Goal: Task Accomplishment & Management: Manage account settings

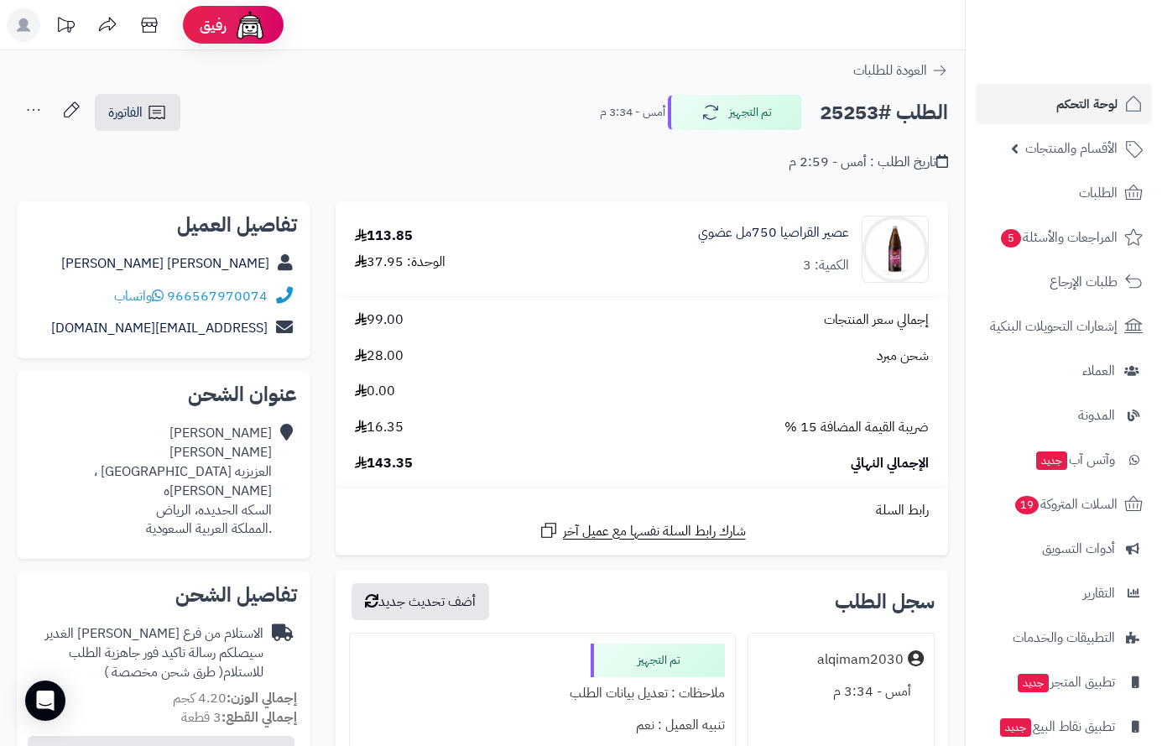
click at [1087, 96] on span "لوحة التحكم" at bounding box center [1086, 103] width 61 height 23
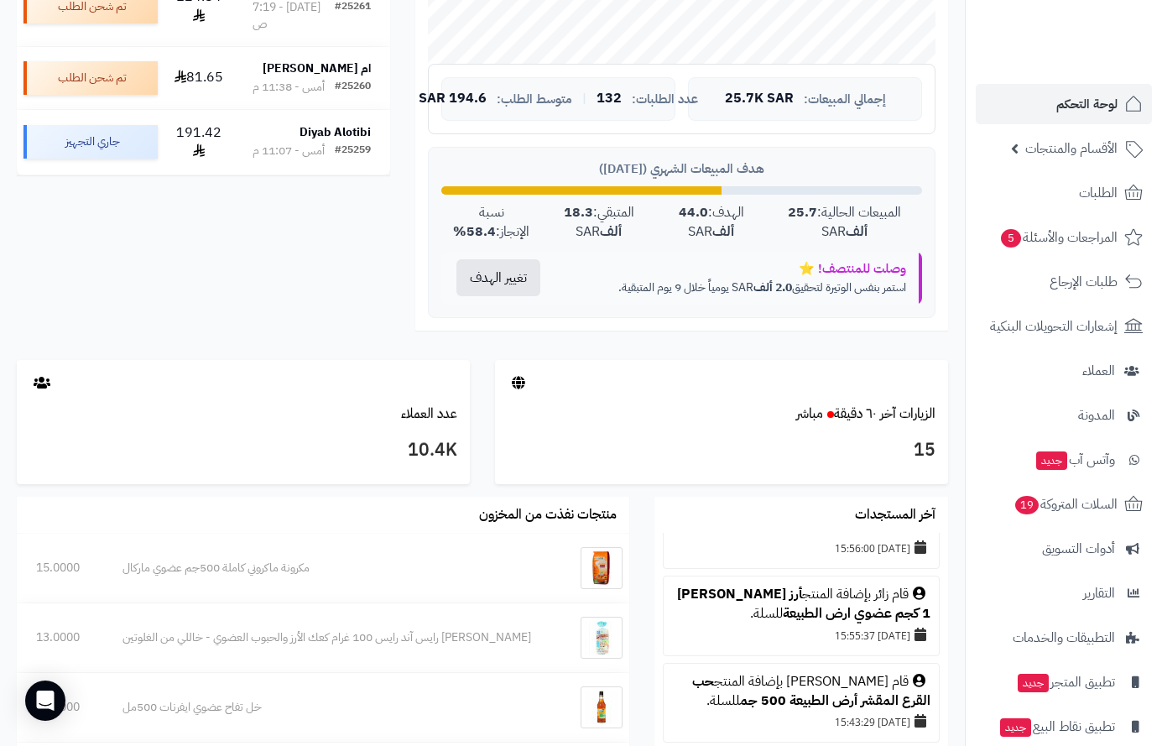
scroll to position [336, 0]
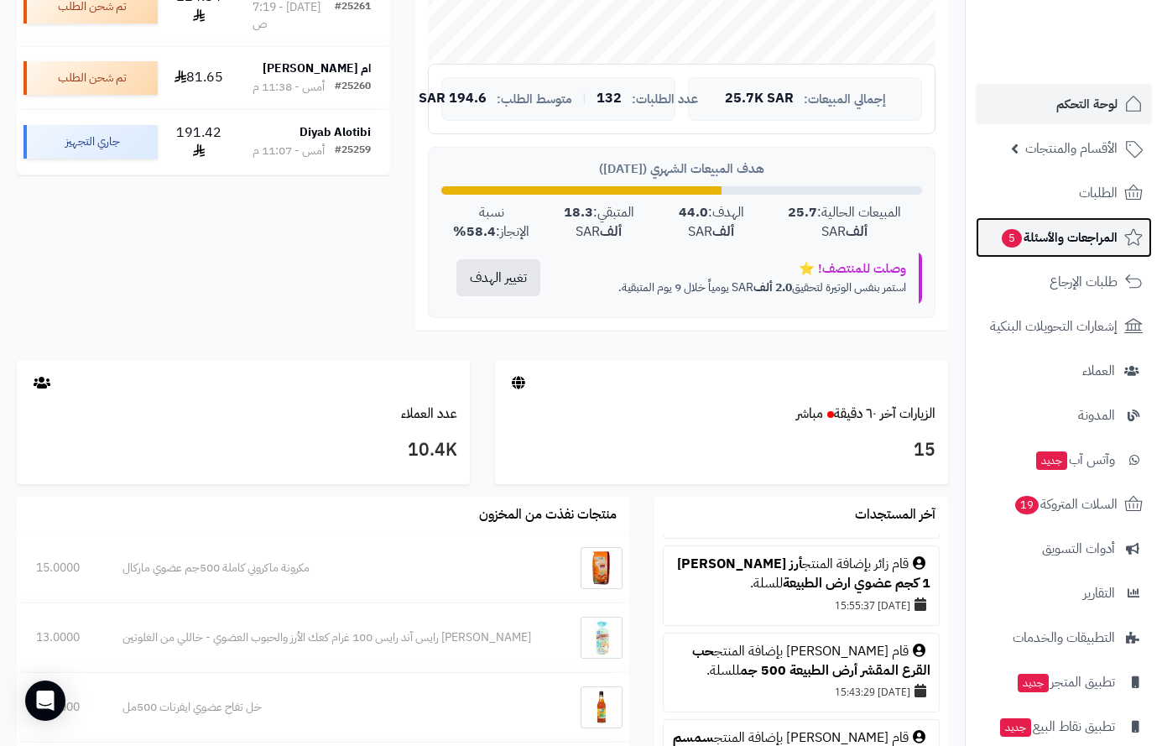
click at [1030, 237] on span "المراجعات والأسئلة 5" at bounding box center [1058, 237] width 117 height 23
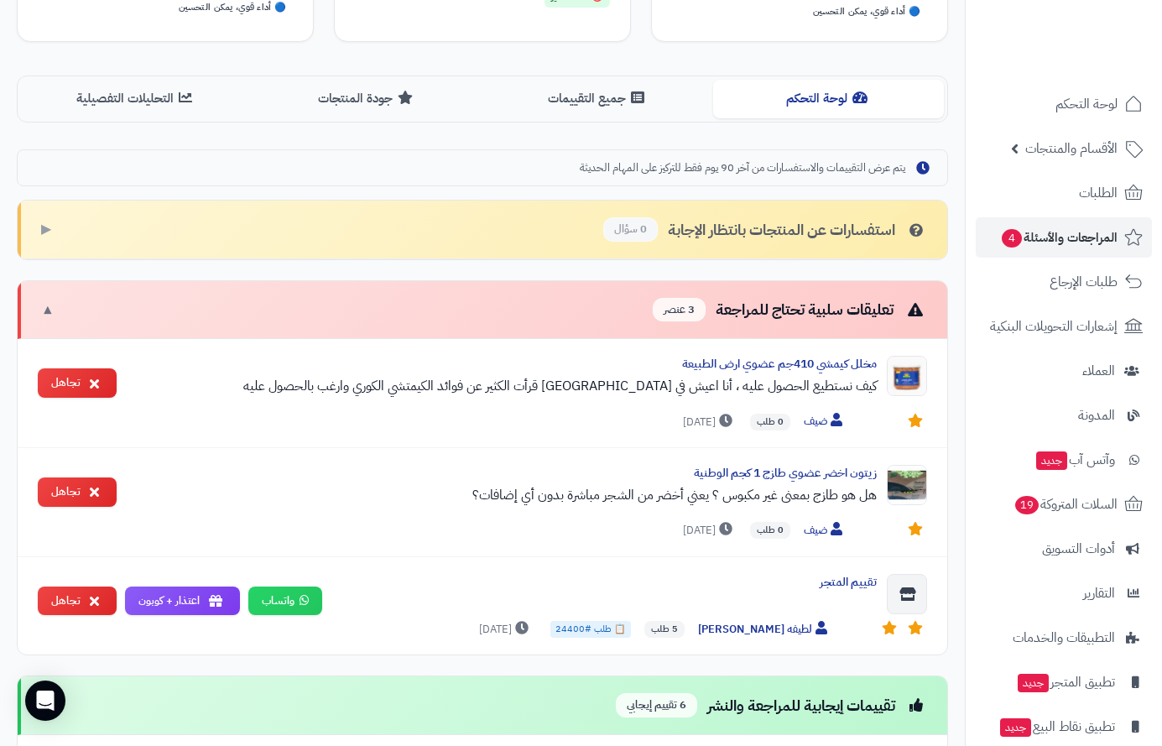
scroll to position [336, 0]
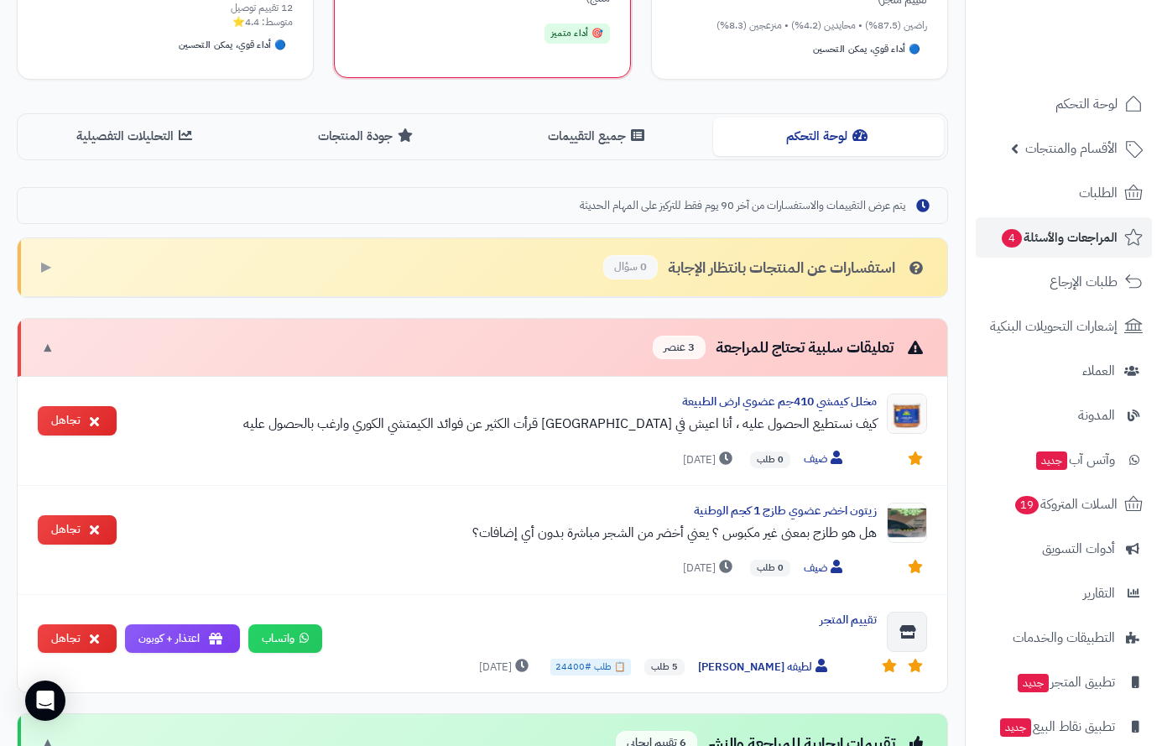
click at [565, 143] on button "جميع التقييمات" at bounding box center [597, 136] width 231 height 38
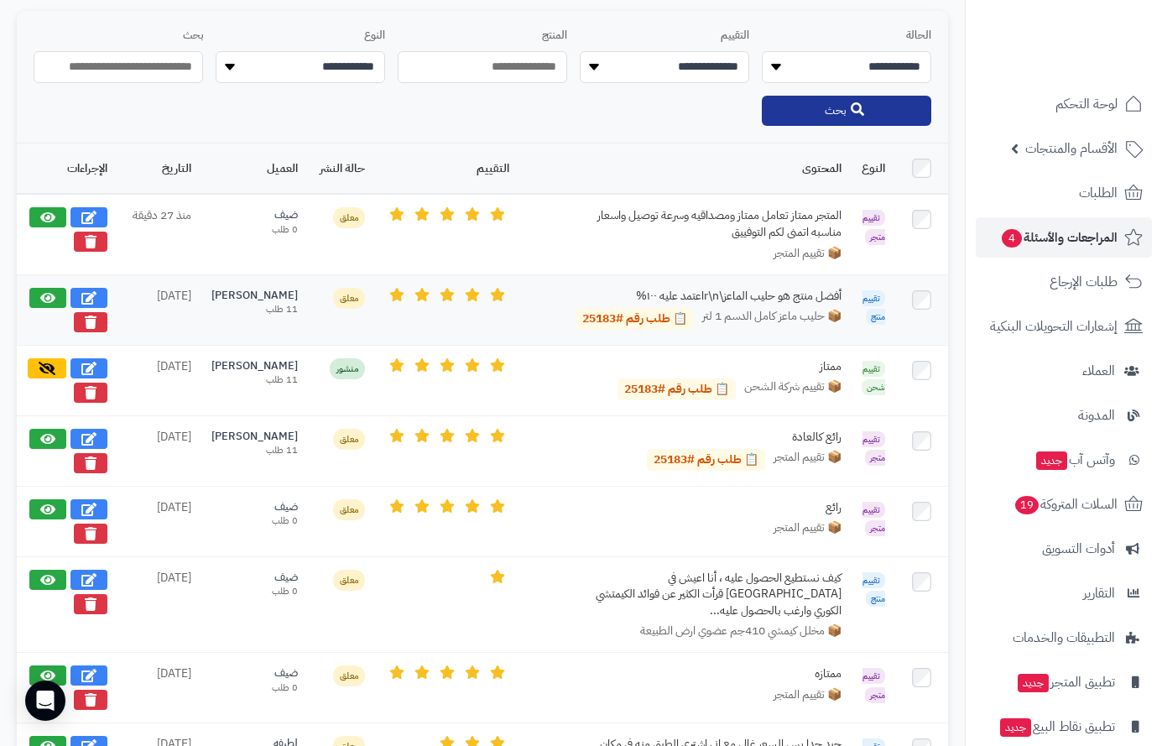
scroll to position [587, 0]
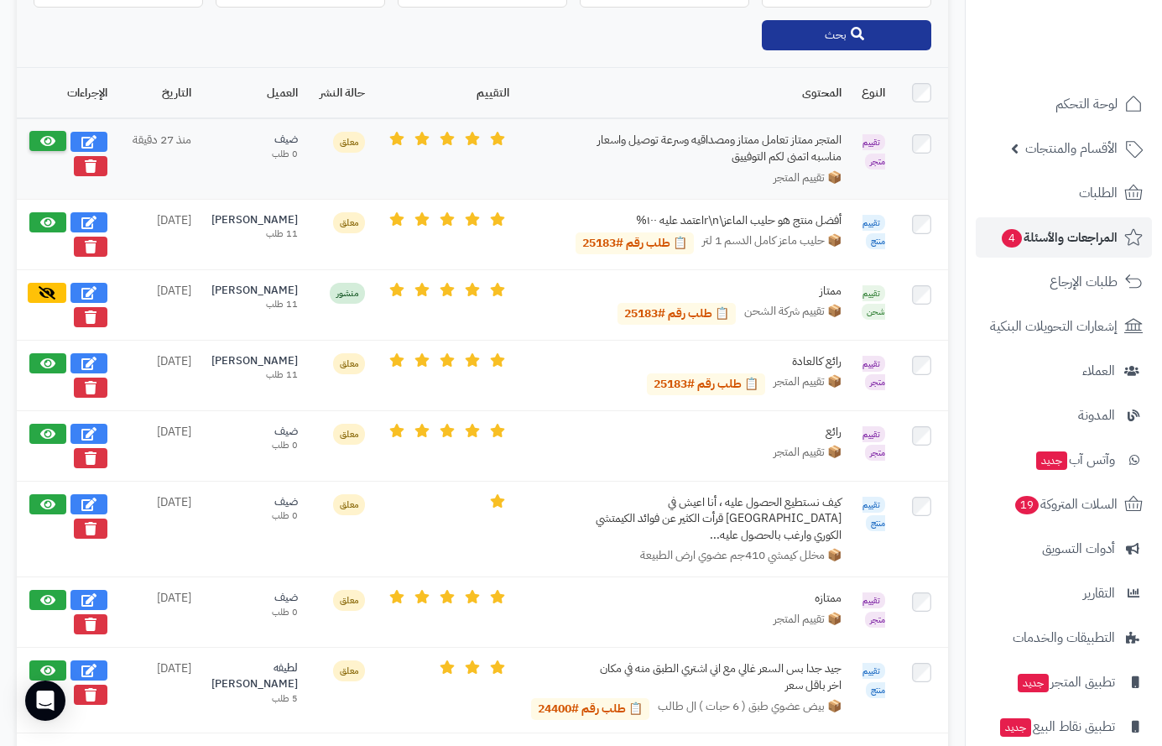
click at [53, 131] on button at bounding box center [47, 141] width 37 height 20
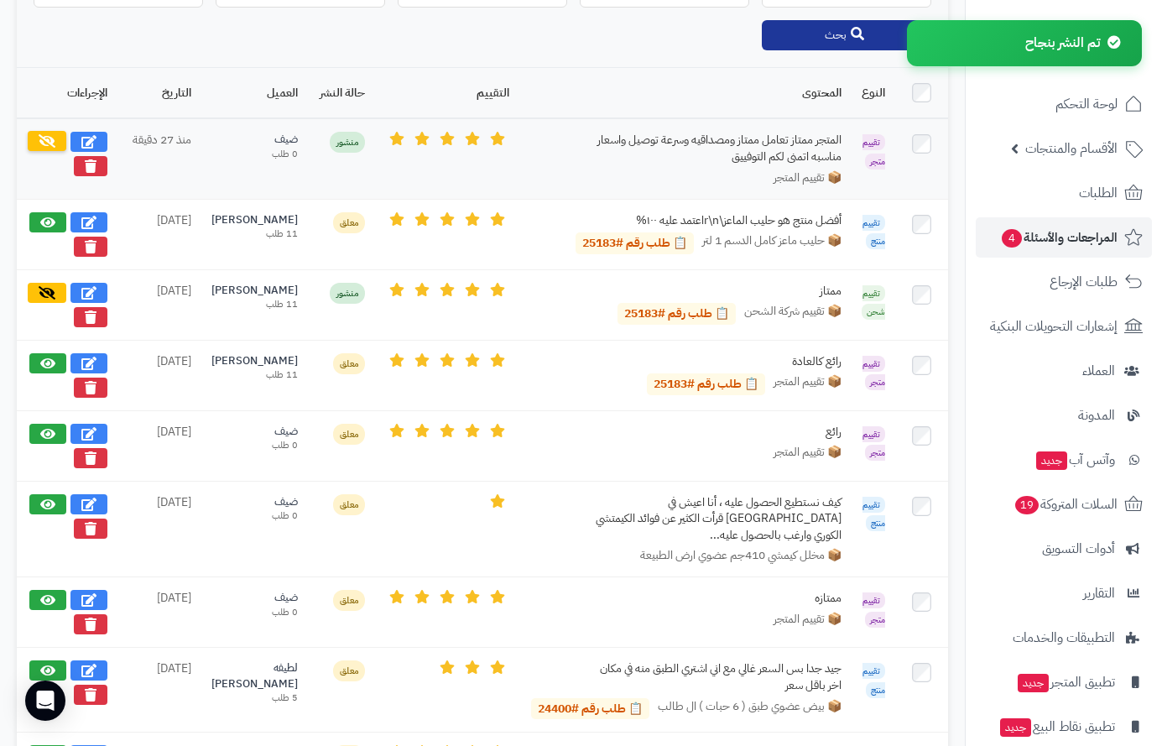
click at [58, 140] on button at bounding box center [47, 141] width 39 height 20
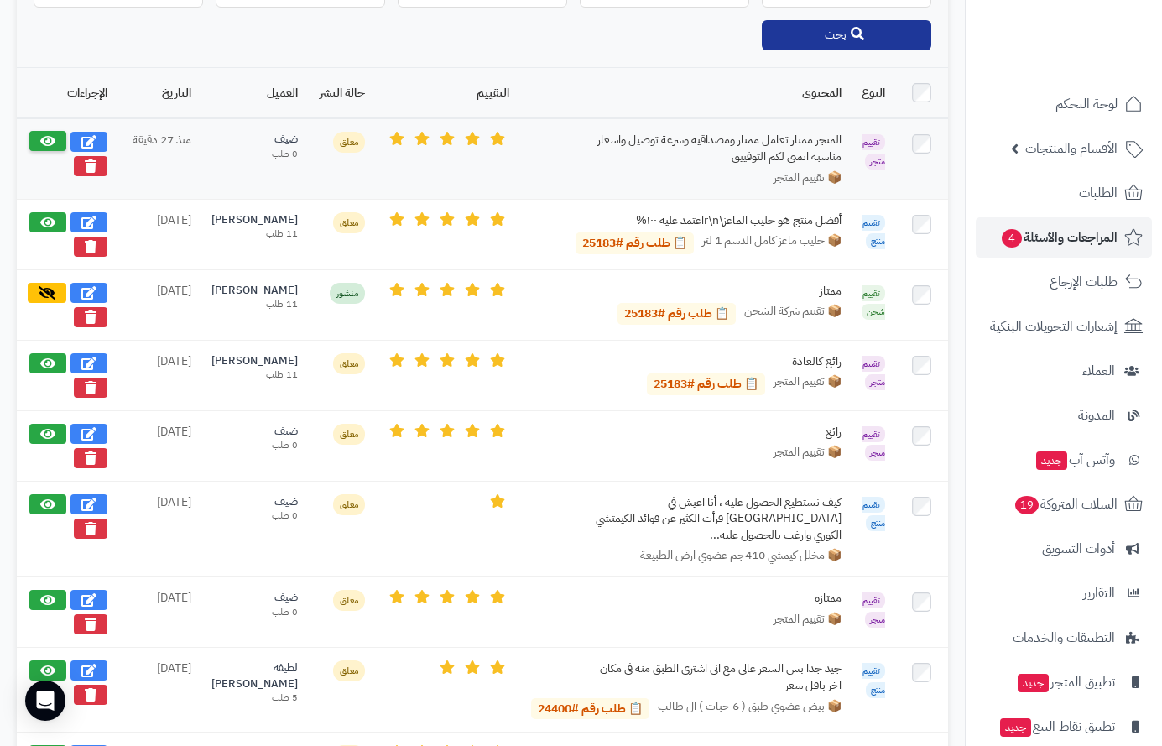
click at [50, 138] on icon at bounding box center [47, 140] width 15 height 13
click at [1105, 191] on span "الطلبات" at bounding box center [1098, 192] width 39 height 23
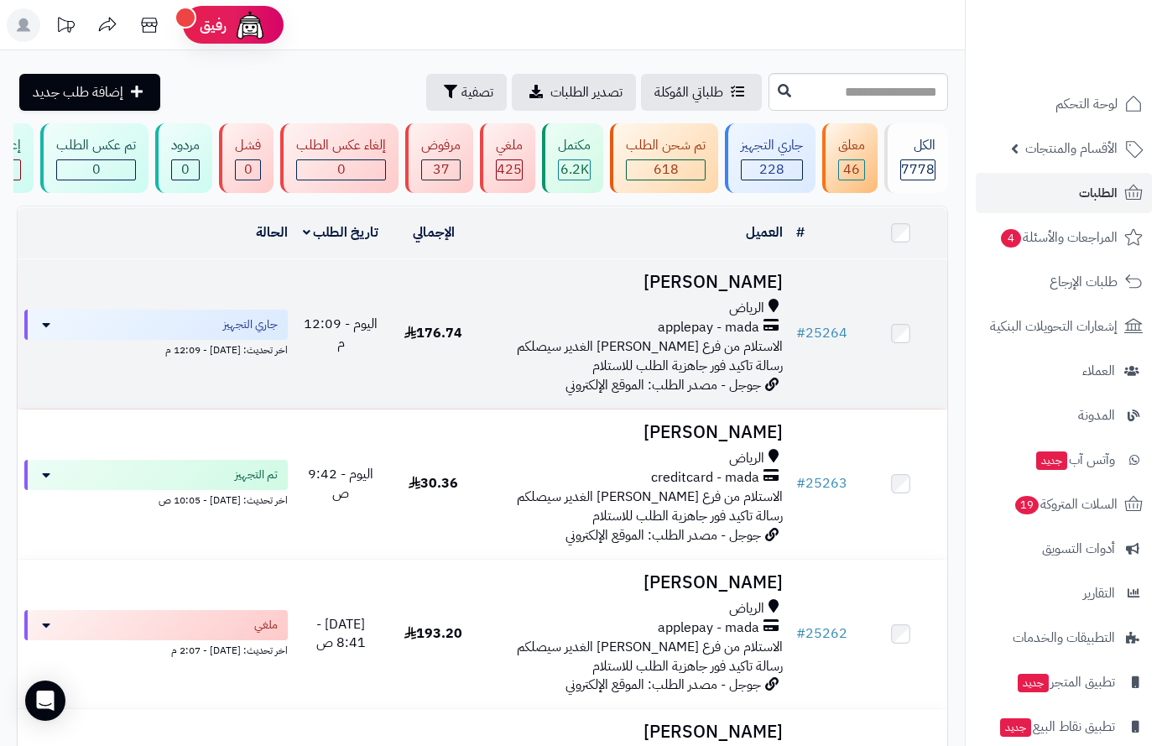
click at [760, 318] on span "الرياض" at bounding box center [746, 308] width 35 height 19
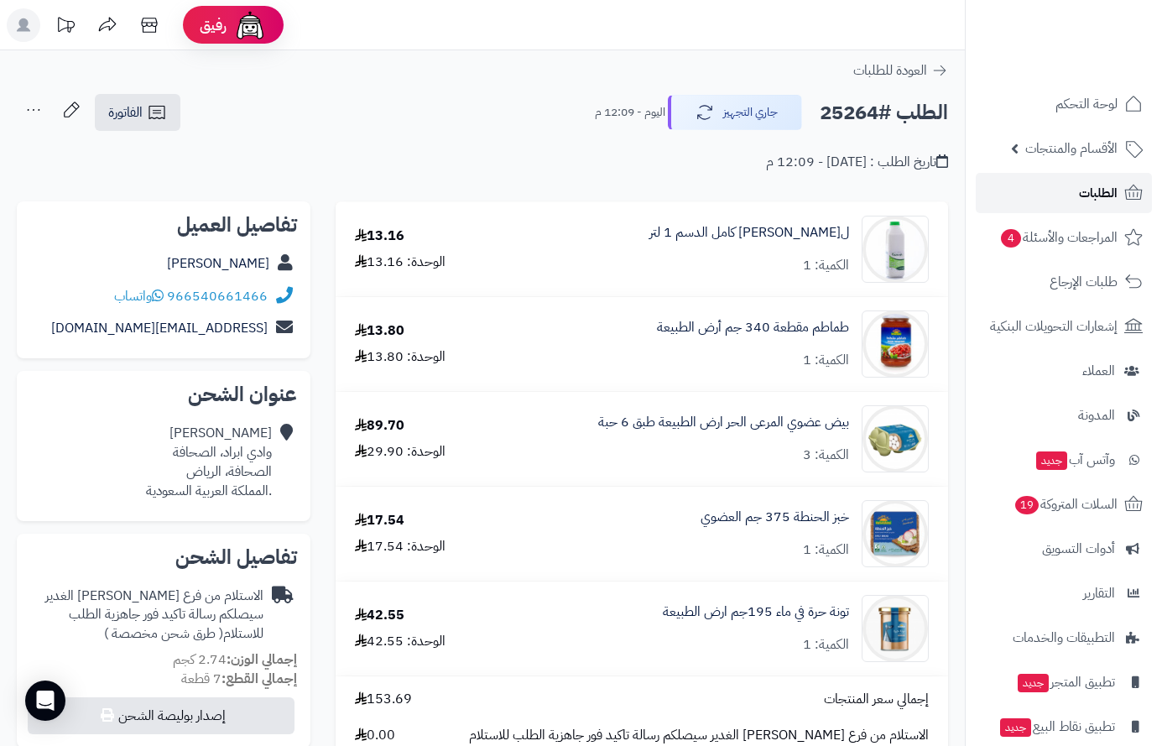
click at [1081, 185] on span "الطلبات" at bounding box center [1098, 192] width 39 height 23
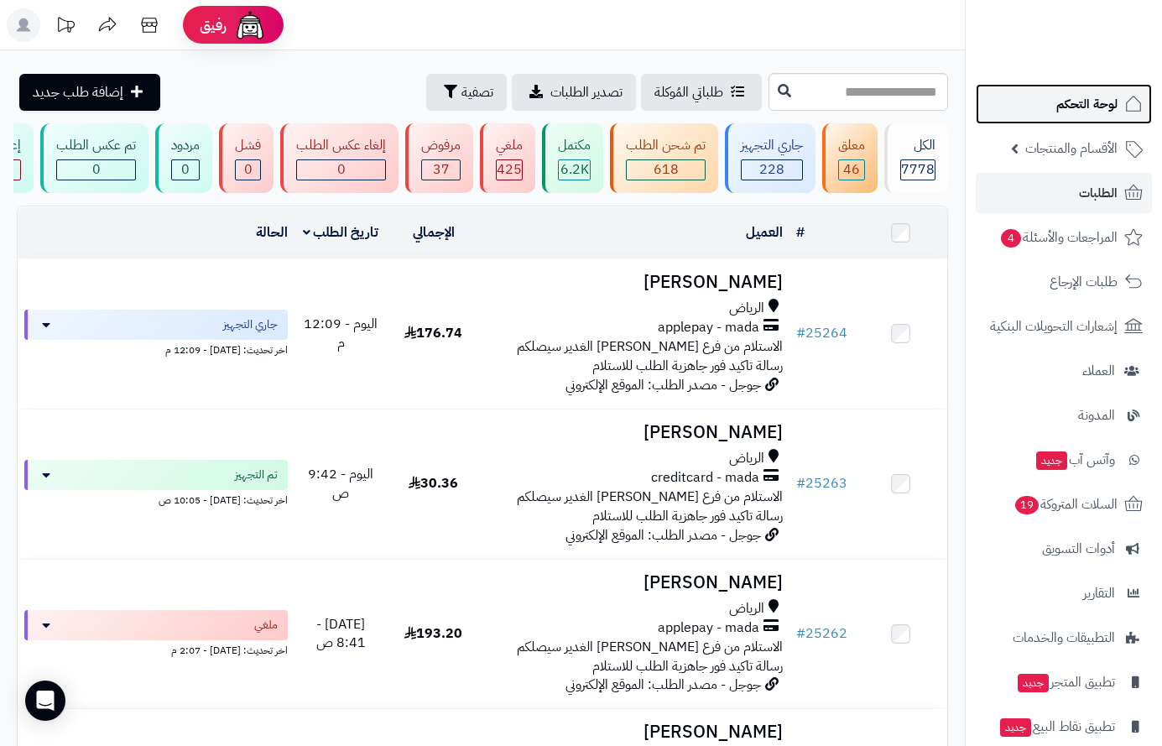
click at [1078, 110] on span "لوحة التحكم" at bounding box center [1086, 103] width 61 height 23
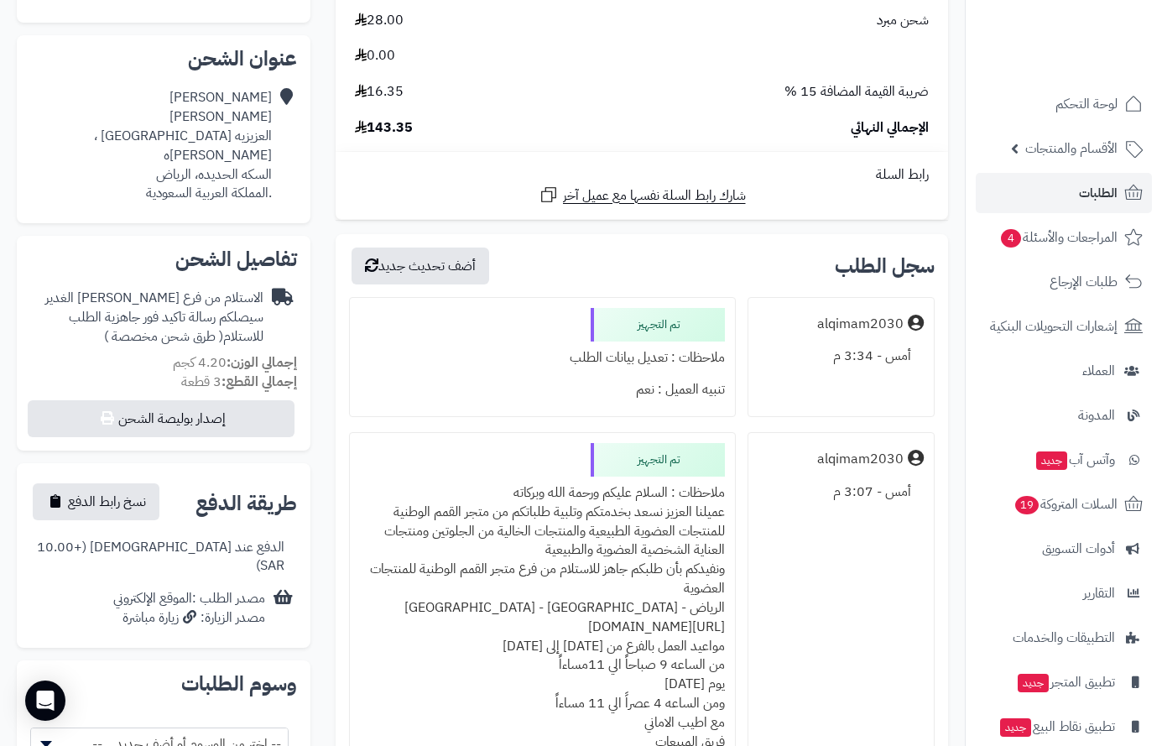
scroll to position [336, 0]
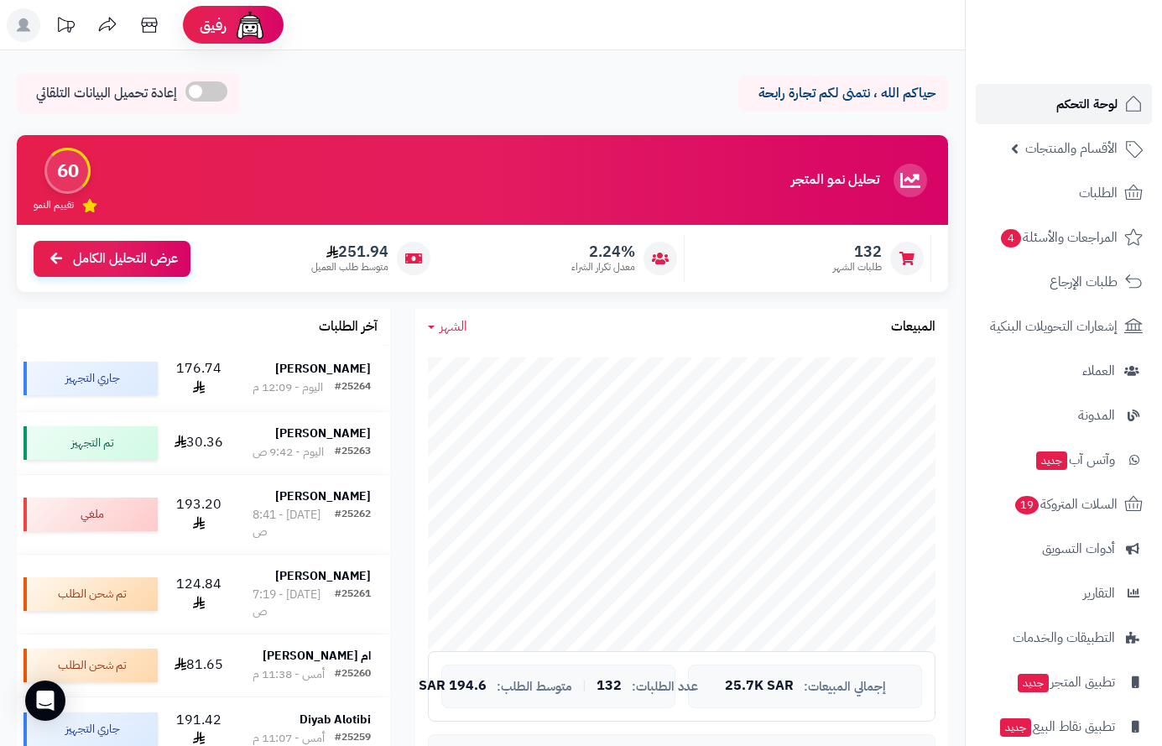
click at [1089, 88] on link "لوحة التحكم" at bounding box center [1064, 104] width 176 height 40
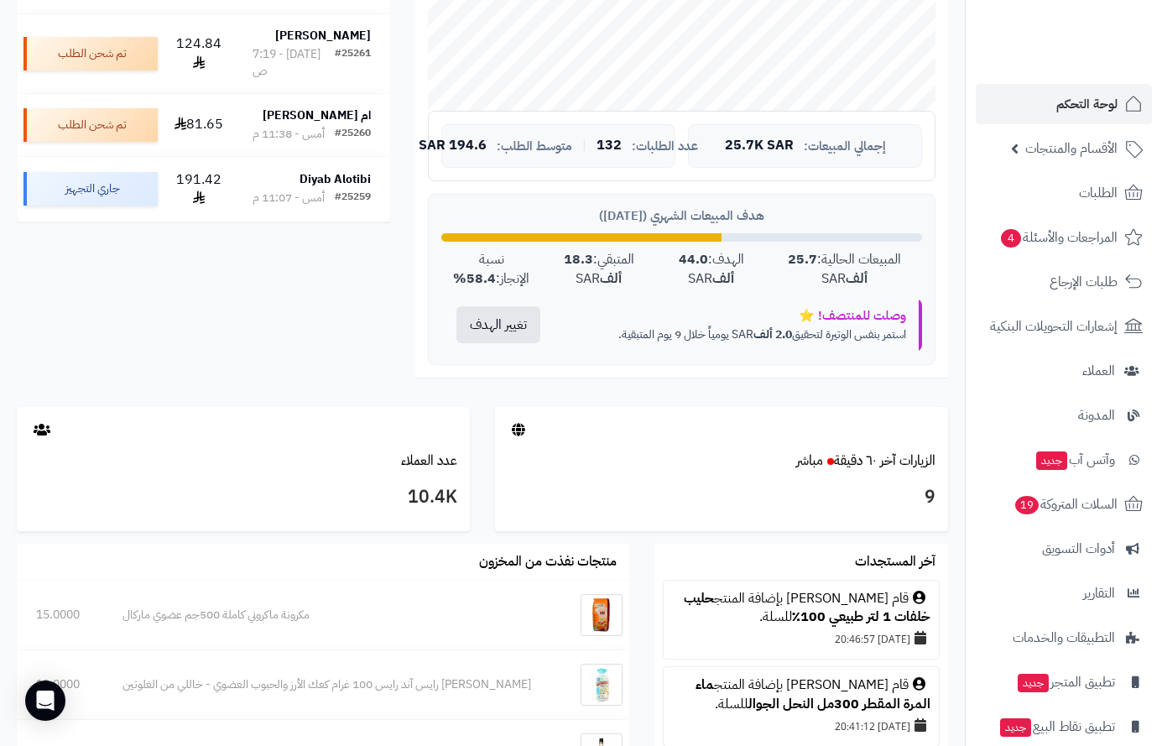
scroll to position [755, 0]
